Goal: Task Accomplishment & Management: Manage account settings

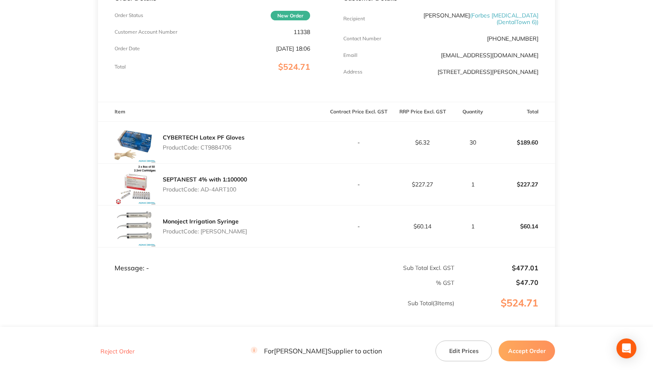
scroll to position [125, 0]
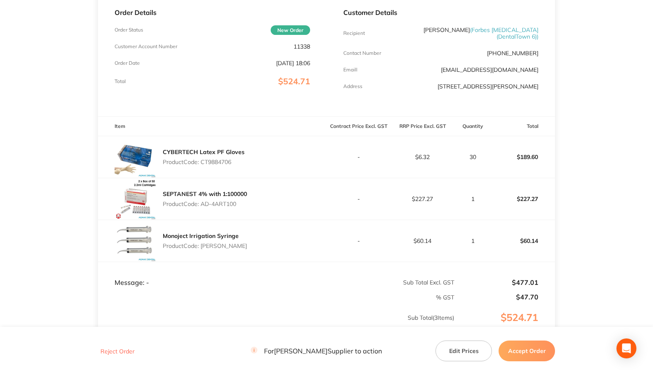
click at [220, 162] on p "Product Code: CT9884706" at bounding box center [204, 162] width 82 height 7
copy p "CT9884706"
drag, startPoint x: 203, startPoint y: 203, endPoint x: 242, endPoint y: 203, distance: 39.4
click at [242, 203] on p "Product Code: AD-4ART100" at bounding box center [205, 204] width 84 height 7
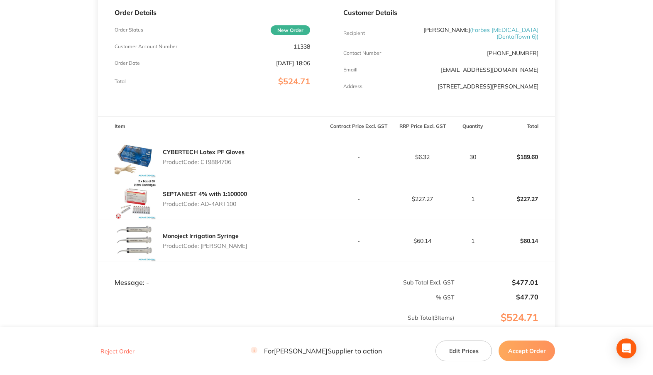
copy p "AD-4ART100"
click at [217, 247] on p "Product Code: [PERSON_NAME]" at bounding box center [205, 246] width 84 height 7
copy p "[PERSON_NAME]"
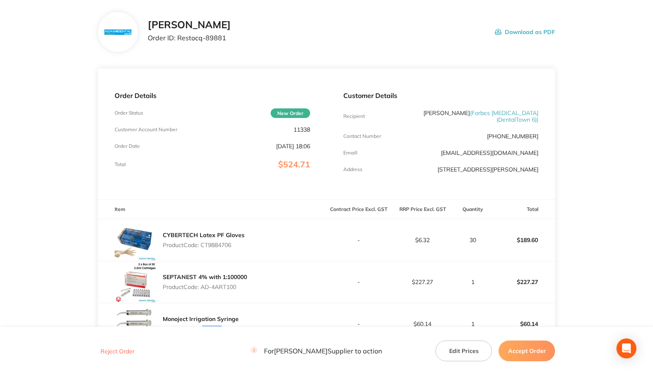
scroll to position [208, 0]
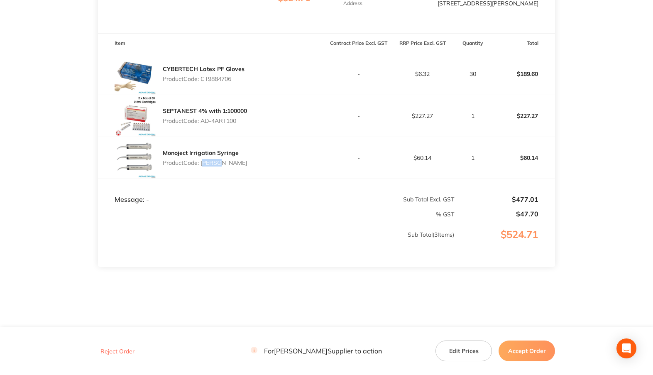
click at [515, 347] on button "Accept Order" at bounding box center [527, 351] width 56 height 21
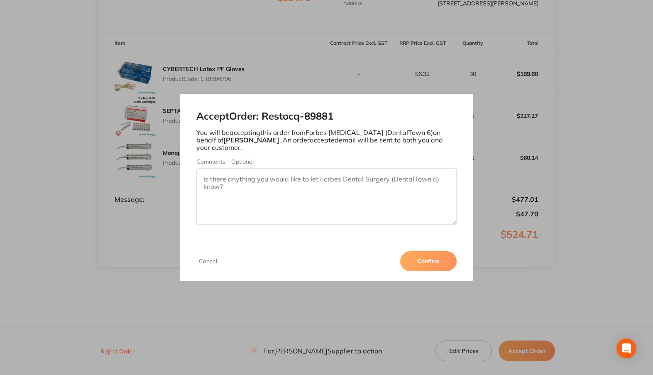
click at [419, 268] on button "Confirm" at bounding box center [428, 261] width 56 height 20
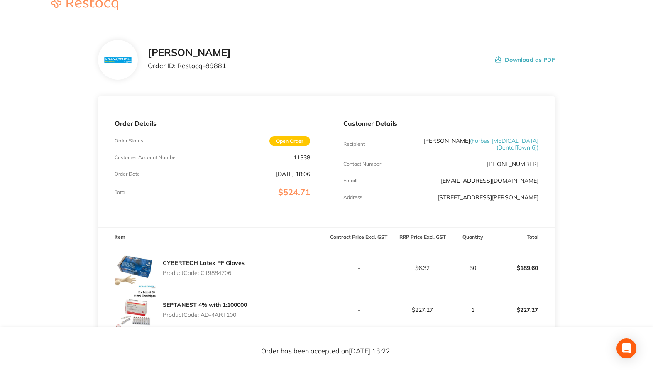
scroll to position [0, 0]
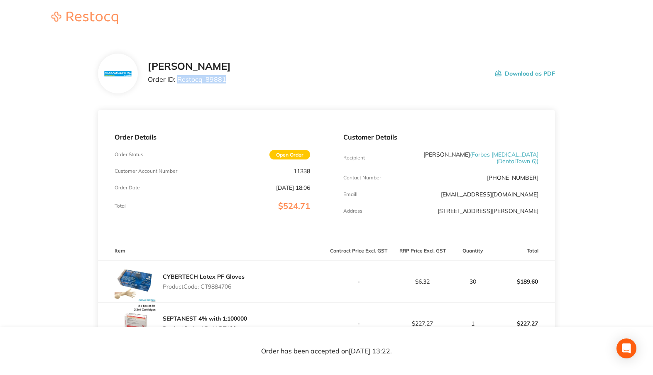
drag, startPoint x: 178, startPoint y: 79, endPoint x: 237, endPoint y: 78, distance: 59.0
click at [237, 78] on div "[PERSON_NAME] Order ID: Restocq- 89881 Download as PDF" at bounding box center [351, 74] width 407 height 26
copy p "Restocq- 89881"
